Goal: Information Seeking & Learning: Learn about a topic

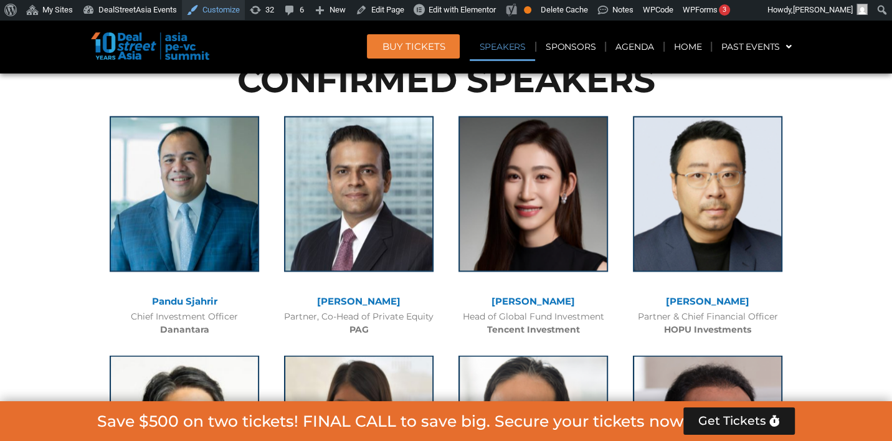
scroll to position [1432, 0]
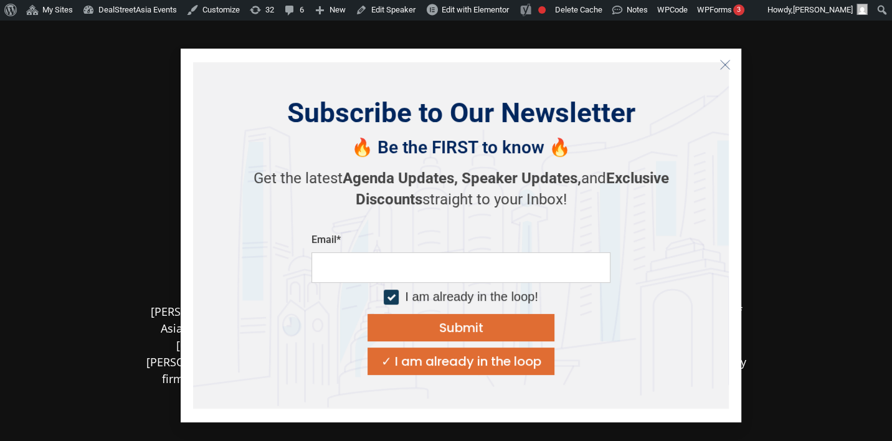
click at [726, 69] on icon "Close" at bounding box center [725, 64] width 11 height 11
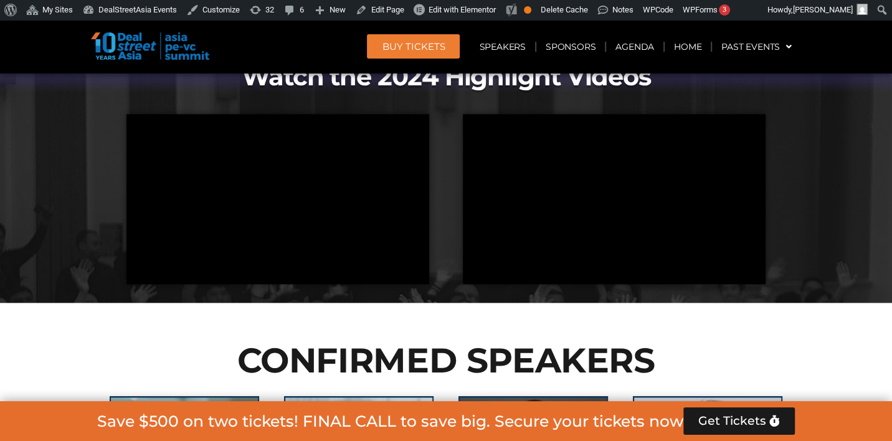
scroll to position [1821, 0]
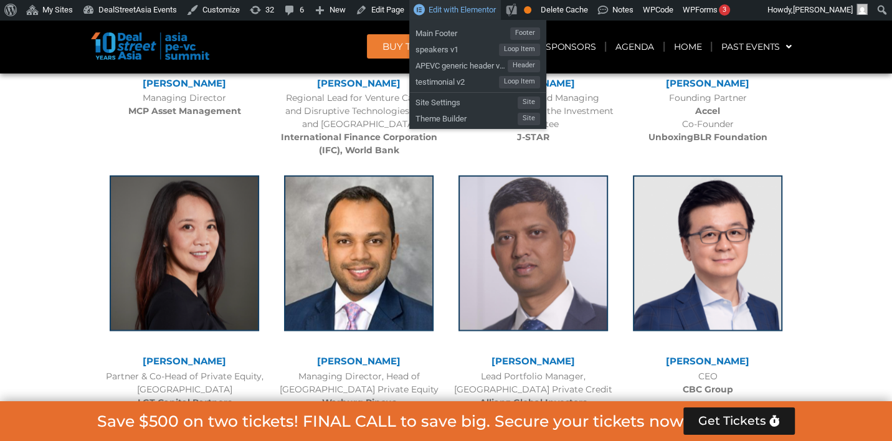
click at [469, 11] on span "Edit with Elementor" at bounding box center [462, 9] width 67 height 9
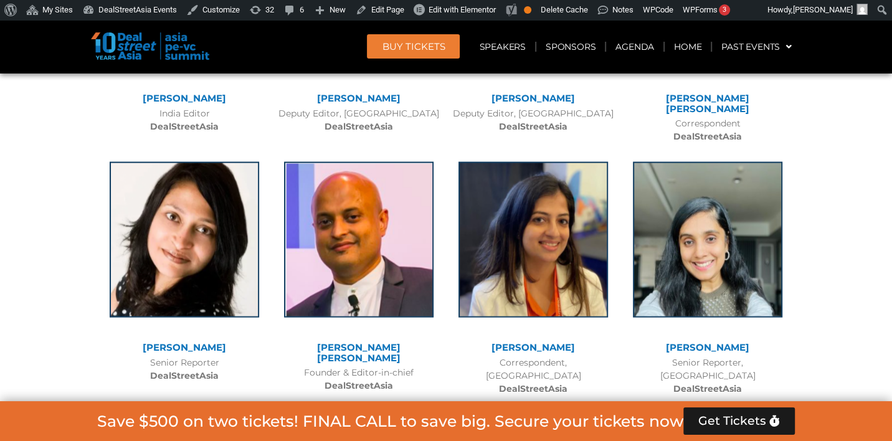
scroll to position [9543, 0]
